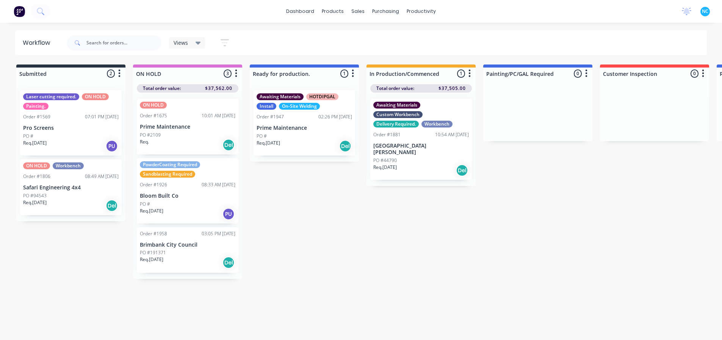
click at [331, 230] on div "Submitted 2 Sort By Created date Required date Order number Customer name Most …" at bounding box center [681, 202] width 1375 height 277
click at [202, 205] on div "PO #" at bounding box center [188, 204] width 96 height 7
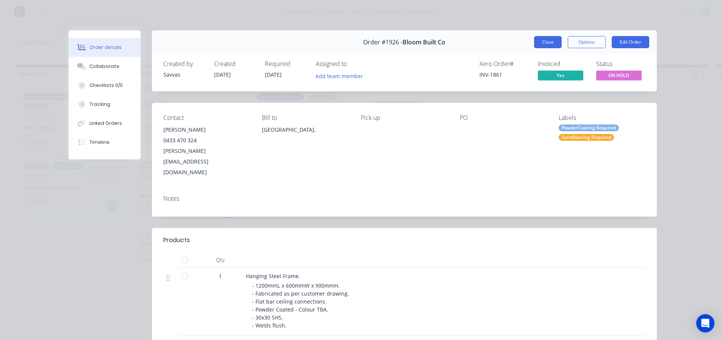
drag, startPoint x: 551, startPoint y: 48, endPoint x: 548, endPoint y: 43, distance: 5.8
click at [550, 47] on div "Order #1926 - Bloom Built Co Close Options Edit Order" at bounding box center [404, 42] width 505 height 24
click at [548, 43] on button "Close" at bounding box center [548, 42] width 28 height 12
